Goal: Task Accomplishment & Management: Use online tool/utility

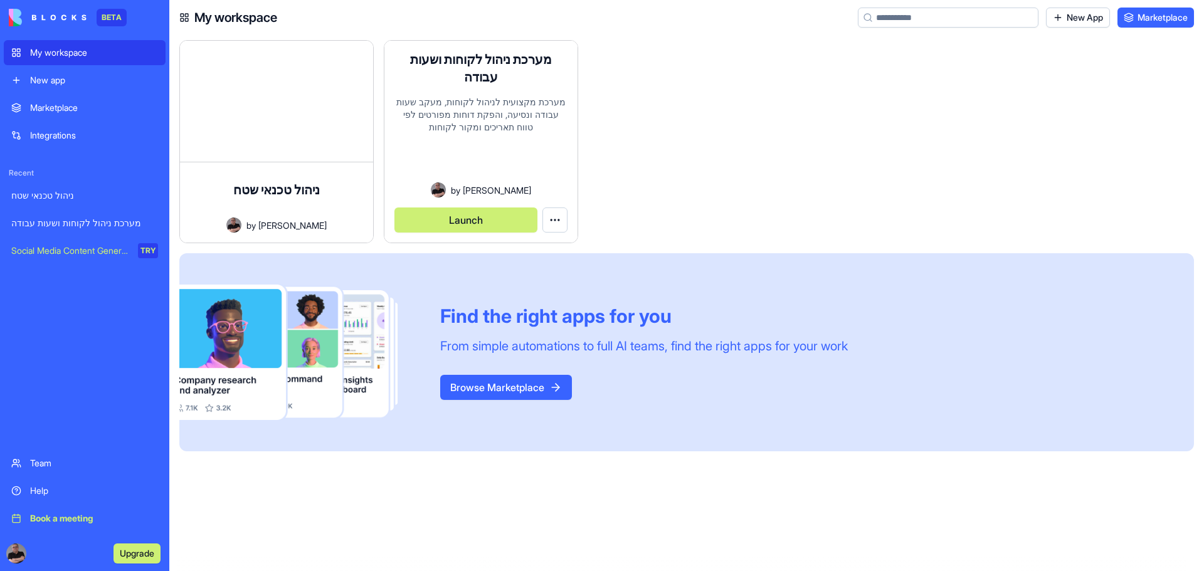
click at [555, 219] on html "BETA My workspace New app Marketplace Integrations Recent ניהול טכנאי שטח מערכת…" at bounding box center [602, 285] width 1204 height 571
click at [530, 248] on span "Edit app" at bounding box center [525, 251] width 31 height 13
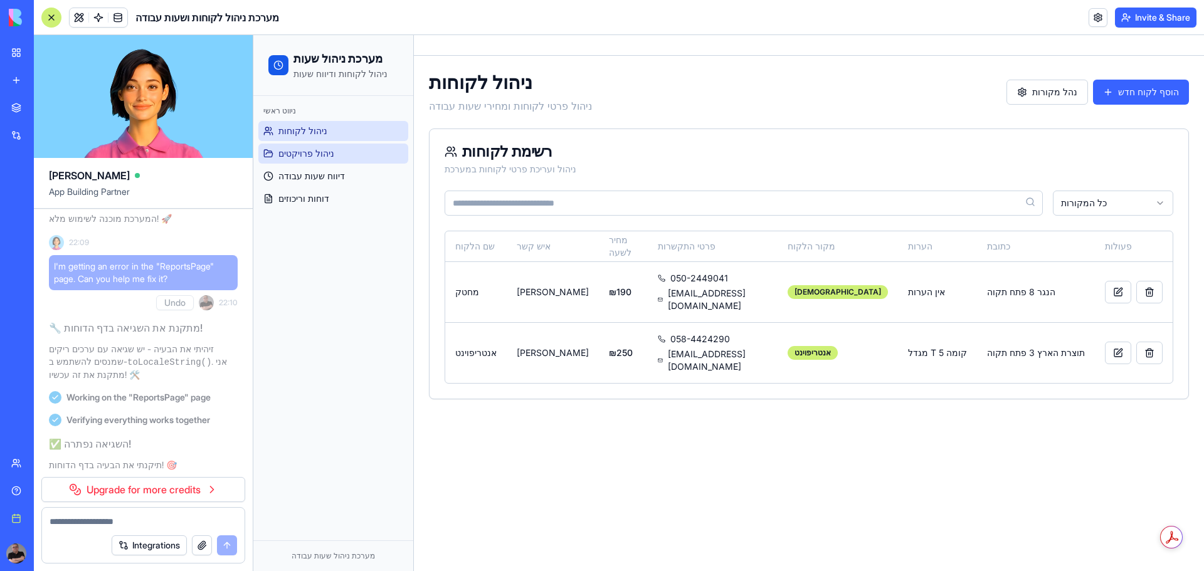
click at [298, 152] on span "ניהול פרויקטים" at bounding box center [306, 153] width 56 height 13
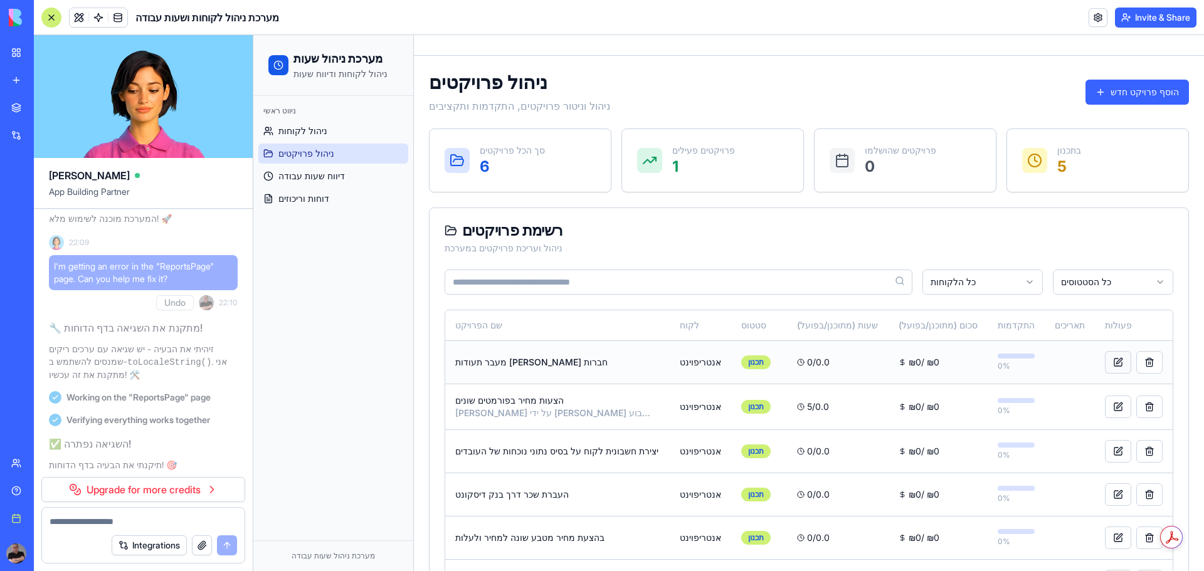
click at [1105, 361] on button at bounding box center [1118, 362] width 26 height 23
click at [1105, 357] on button at bounding box center [1118, 362] width 26 height 23
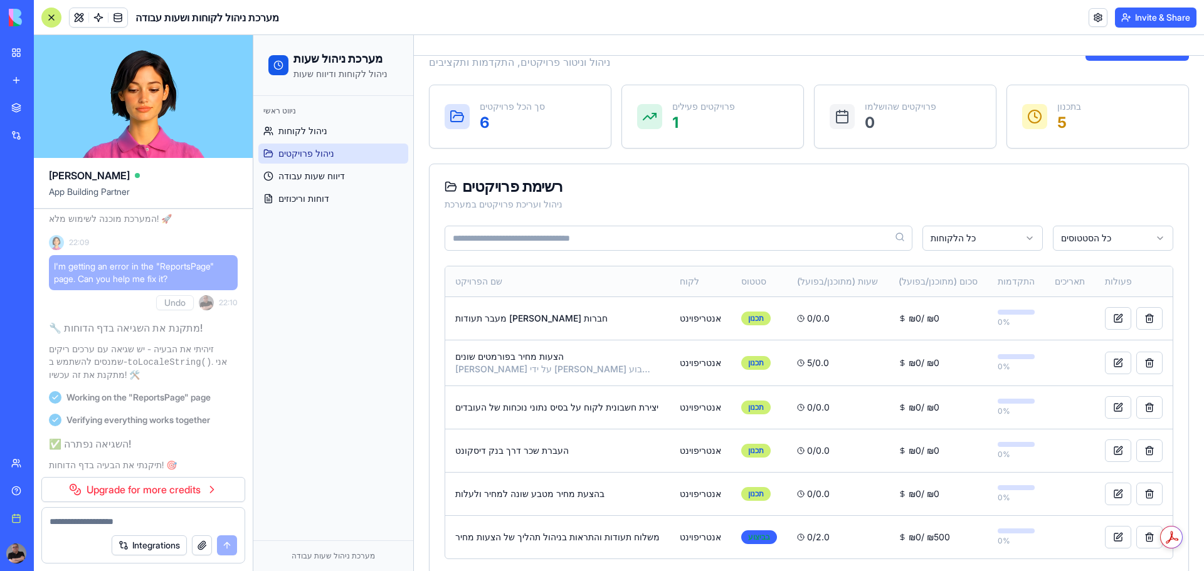
scroll to position [63, 0]
